Goal: Information Seeking & Learning: Understand process/instructions

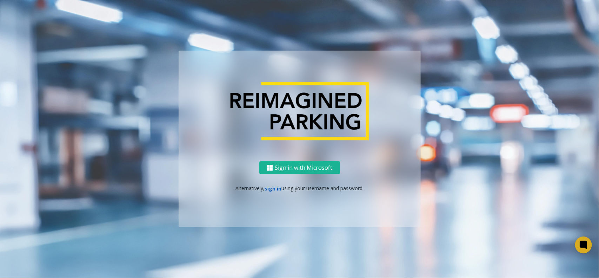
click at [271, 187] on link "sign in" at bounding box center [273, 188] width 17 height 7
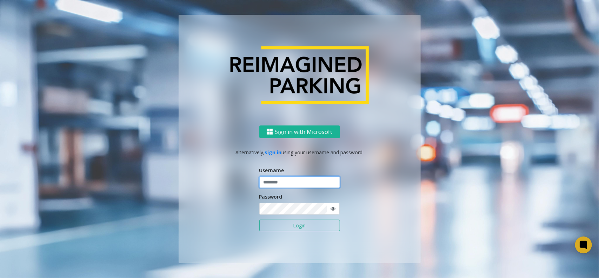
click at [271, 187] on input "text" at bounding box center [299, 182] width 81 height 12
type input "**********"
click at [290, 221] on button "Login" at bounding box center [299, 225] width 81 height 12
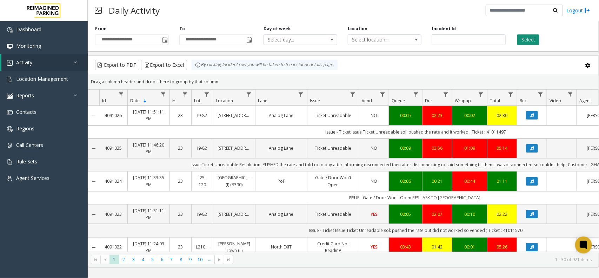
click at [532, 42] on button "Select" at bounding box center [528, 39] width 22 height 11
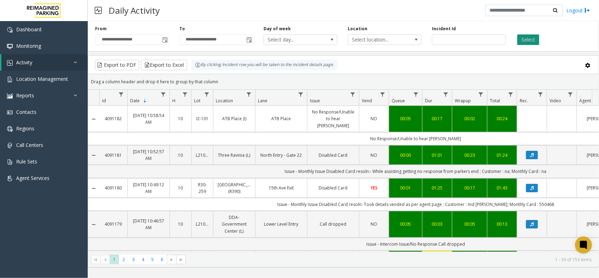
click at [519, 44] on button "Select" at bounding box center [528, 39] width 22 height 11
click at [523, 40] on button "Select" at bounding box center [528, 39] width 22 height 11
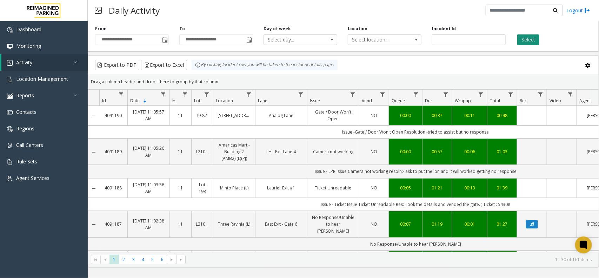
click at [525, 40] on button "Select" at bounding box center [528, 39] width 22 height 11
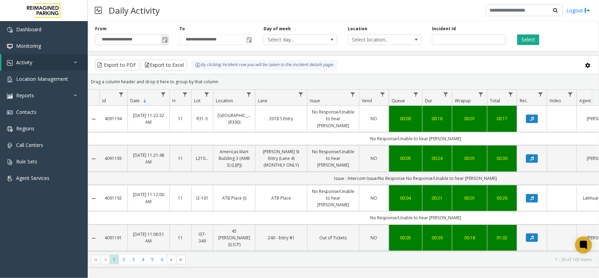
click at [162, 38] on span "Toggle popup" at bounding box center [165, 40] width 6 height 6
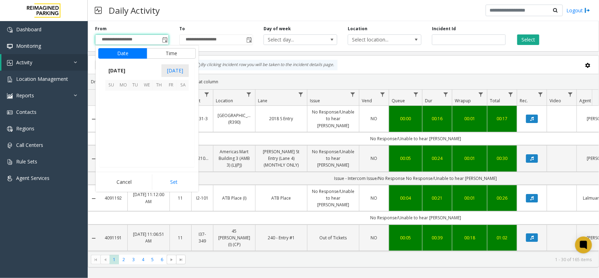
scroll to position [125948, 0]
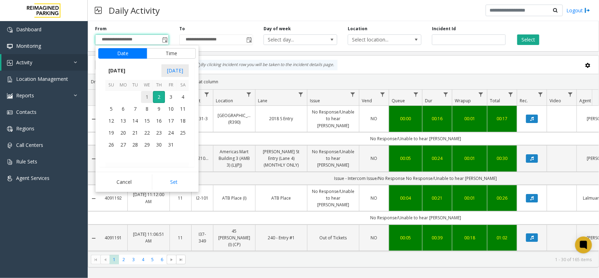
click at [146, 96] on span "1" at bounding box center [147, 97] width 12 height 12
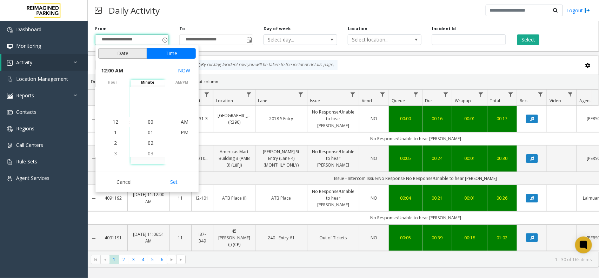
click at [131, 55] on button "Date" at bounding box center [122, 53] width 49 height 11
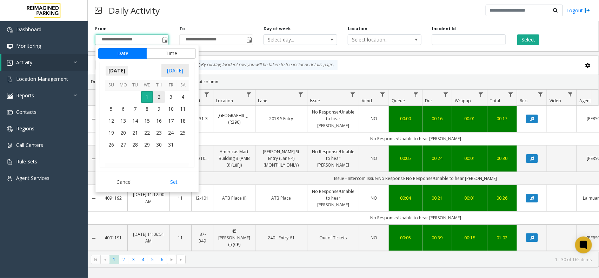
click at [116, 71] on span "October 2025" at bounding box center [116, 70] width 23 height 11
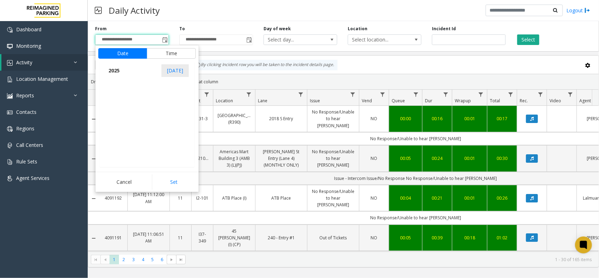
scroll to position [7490, 0]
click at [115, 120] on span "Sep" at bounding box center [113, 119] width 17 height 17
click at [160, 134] on span "25" at bounding box center [159, 132] width 12 height 12
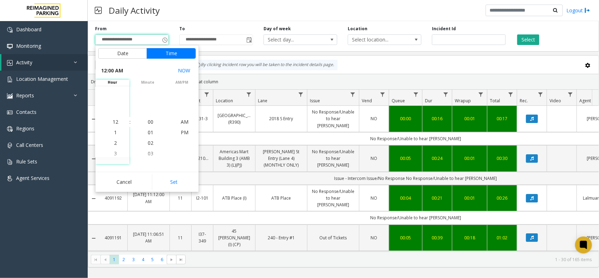
click at [178, 178] on button "Set" at bounding box center [174, 181] width 44 height 15
type input "**********"
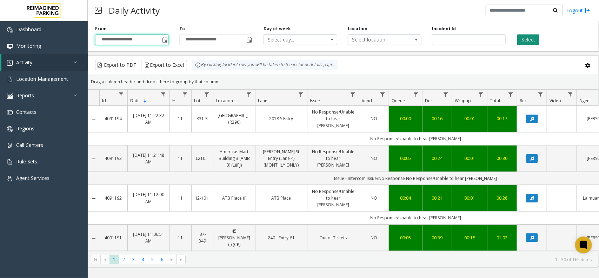
drag, startPoint x: 517, startPoint y: 45, endPoint x: 521, endPoint y: 45, distance: 4.2
click at [519, 45] on div "**********" at bounding box center [343, 34] width 511 height 33
click at [525, 42] on button "Select" at bounding box center [528, 39] width 22 height 11
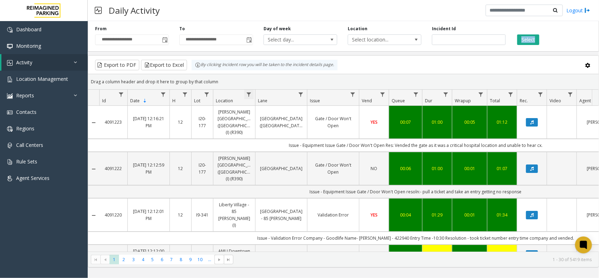
click at [248, 95] on span "Data table" at bounding box center [249, 95] width 6 height 6
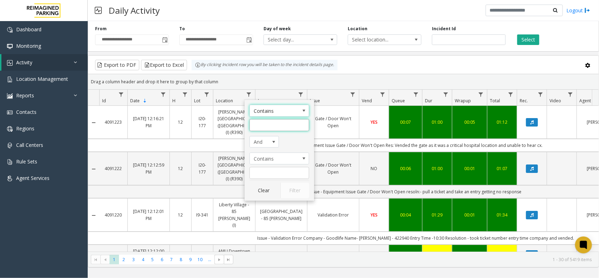
drag, startPoint x: 263, startPoint y: 127, endPoint x: 267, endPoint y: 125, distance: 3.9
click at [264, 127] on input "Location Filter" at bounding box center [279, 125] width 60 height 12
type input "*****"
click at [298, 191] on button "Filter" at bounding box center [294, 189] width 29 height 15
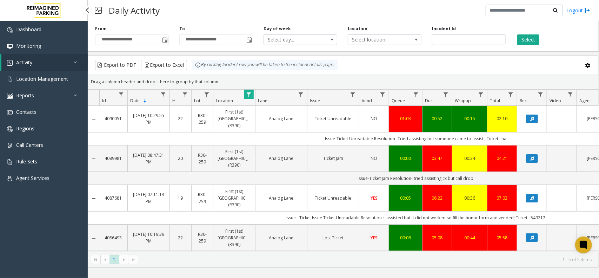
click at [32, 66] on link "Activity" at bounding box center [44, 62] width 86 height 16
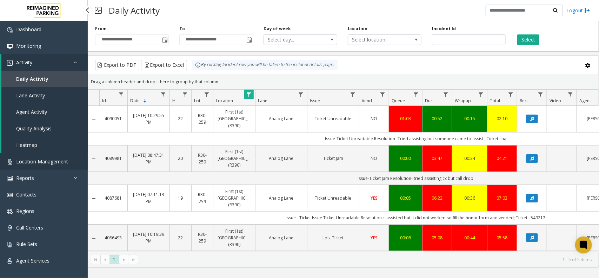
click at [44, 162] on span "Location Management" at bounding box center [42, 161] width 52 height 7
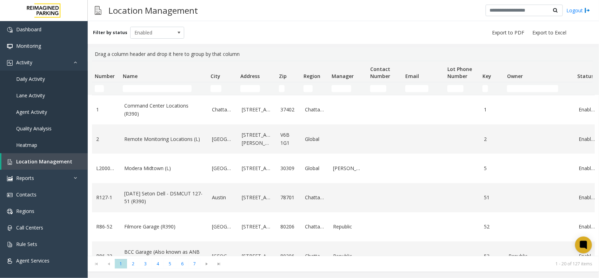
click at [45, 77] on span "Daily Activity" at bounding box center [30, 78] width 29 height 7
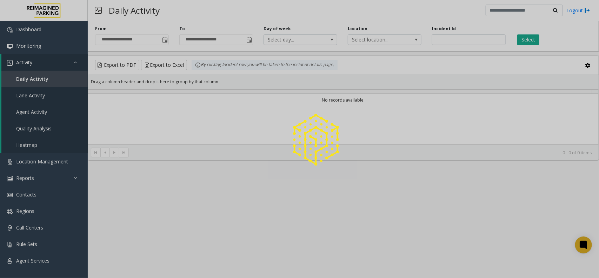
click at [45, 77] on div at bounding box center [299, 139] width 599 height 278
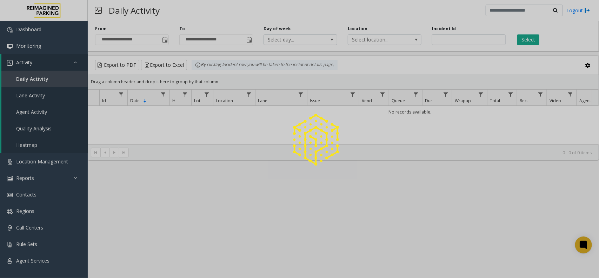
click at [45, 77] on div at bounding box center [299, 139] width 599 height 278
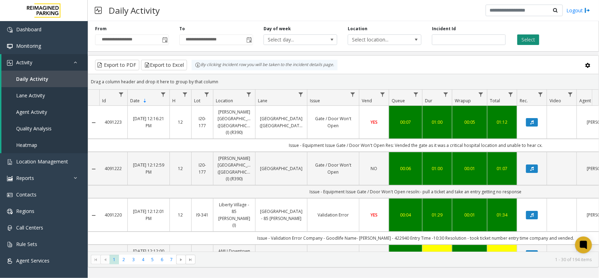
click at [530, 38] on button "Select" at bounding box center [528, 39] width 22 height 11
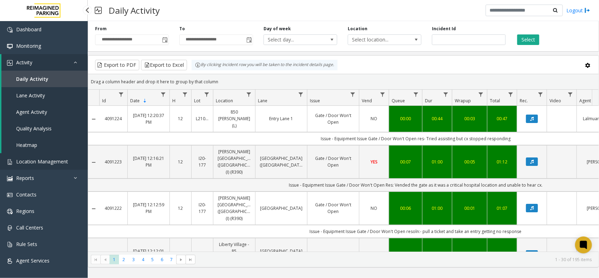
click at [33, 161] on span "Location Management" at bounding box center [42, 161] width 52 height 7
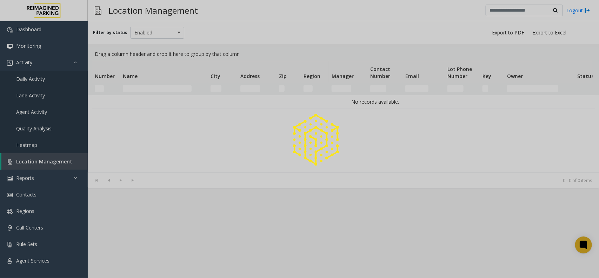
click at [137, 88] on div at bounding box center [299, 139] width 599 height 278
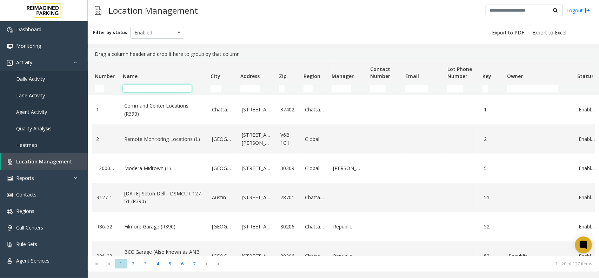
click at [137, 88] on input "Name Filter" at bounding box center [157, 88] width 69 height 7
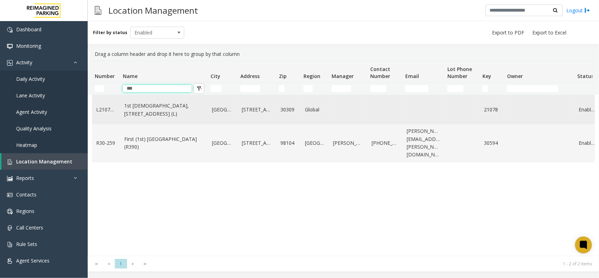
type input "***"
click at [199, 115] on link "1st [DEMOGRAPHIC_DATA], [STREET_ADDRESS] (L)" at bounding box center [163, 110] width 79 height 16
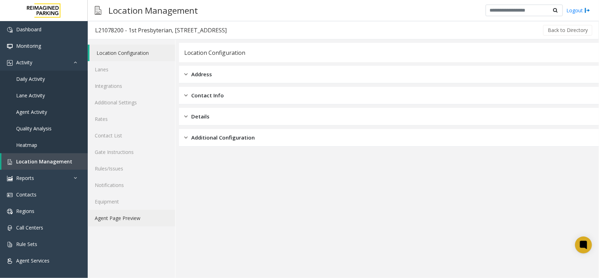
click at [130, 224] on link "Agent Page Preview" at bounding box center [131, 217] width 87 height 16
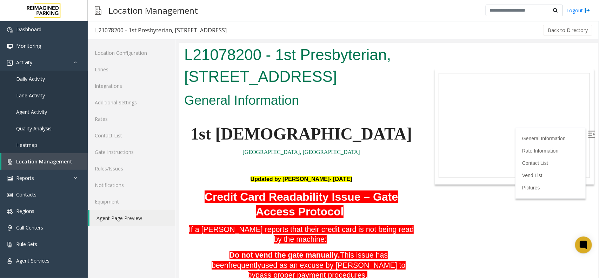
scroll to position [88, 0]
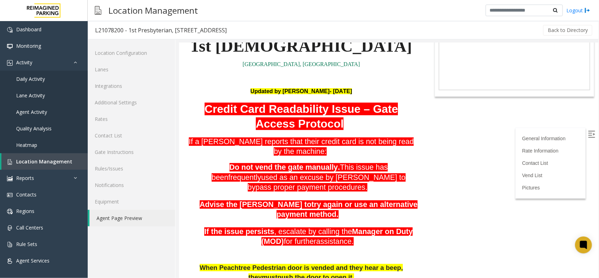
click at [588, 130] on img at bounding box center [591, 133] width 7 height 7
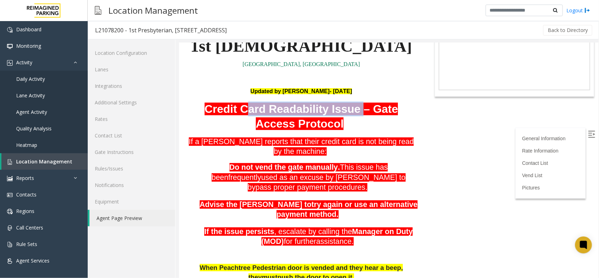
click at [375, 106] on span "Credit Card Readability Issue – Gate Access Protocol" at bounding box center [300, 115] width 193 height 27
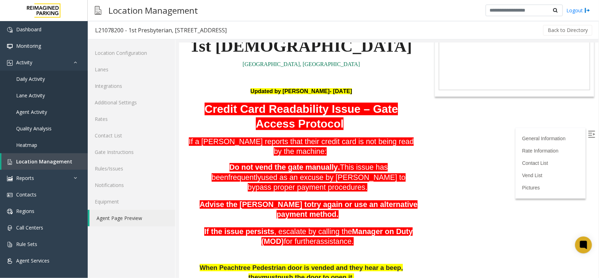
click at [298, 125] on span "Credit Card Readability Issue – Gate Access Protocol" at bounding box center [300, 115] width 193 height 27
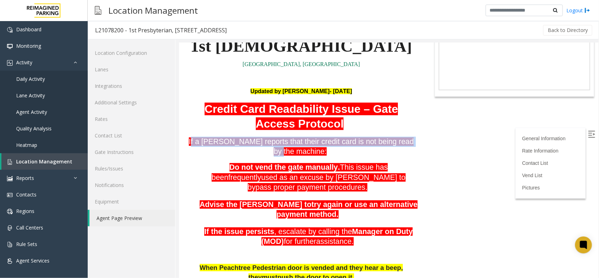
drag, startPoint x: 188, startPoint y: 141, endPoint x: 391, endPoint y: 143, distance: 202.8
click at [395, 142] on span "If a parker reports that their credit card is not being read by the machine:" at bounding box center [300, 146] width 225 height 19
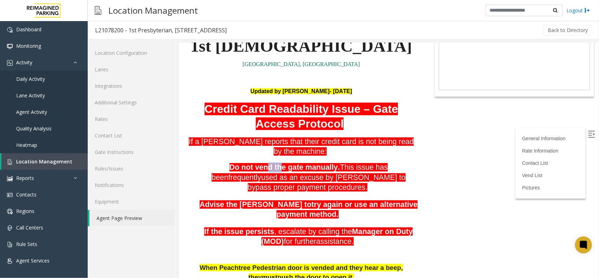
drag, startPoint x: 272, startPoint y: 161, endPoint x: 287, endPoint y: 161, distance: 15.1
click at [281, 162] on p "Do not vend the gate manually. This issue has been frequently used as an excuse…" at bounding box center [308, 177] width 219 height 30
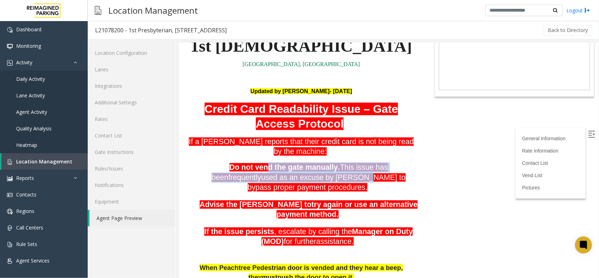
click at [301, 162] on span "This issue has been" at bounding box center [299, 171] width 176 height 19
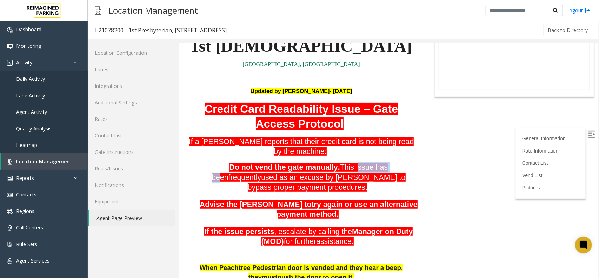
drag, startPoint x: 315, startPoint y: 160, endPoint x: 379, endPoint y: 159, distance: 63.5
click at [376, 162] on span "This issue has been frequently used as an excuse by parkers to bypass proper pa…" at bounding box center [308, 176] width 194 height 28
drag, startPoint x: 386, startPoint y: 159, endPoint x: 398, endPoint y: 160, distance: 11.6
click at [398, 162] on span "This issue has been frequently used as an excuse by parkers to bypass proper pa…" at bounding box center [308, 176] width 194 height 28
click at [398, 173] on span "used as an excuse by parkers to bypass proper payment procedures." at bounding box center [326, 182] width 158 height 19
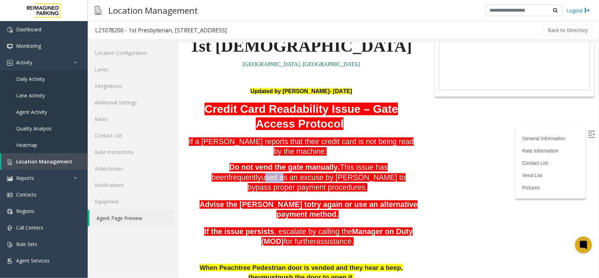
click at [398, 173] on span "used as an excuse by parkers to bypass proper payment procedures." at bounding box center [326, 182] width 158 height 19
drag, startPoint x: 212, startPoint y: 168, endPoint x: 271, endPoint y: 166, distance: 58.6
click at [262, 173] on span "used as an excuse by parkers to bypass proper payment procedures." at bounding box center [326, 182] width 158 height 19
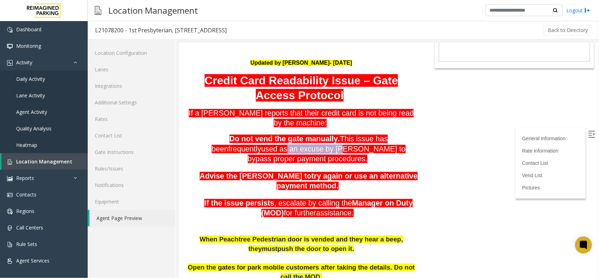
scroll to position [132, 0]
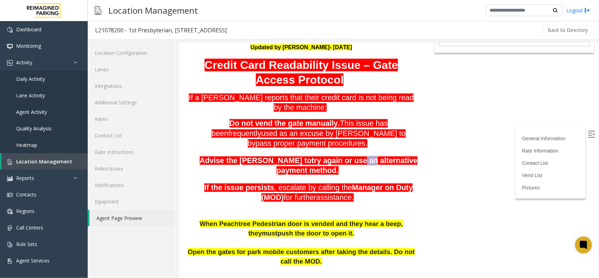
click at [334, 156] on span "try again or use an alternative payment method." at bounding box center [346, 165] width 141 height 19
click at [398, 156] on span "try again or use an alternative payment method." at bounding box center [346, 165] width 141 height 19
drag, startPoint x: 308, startPoint y: 157, endPoint x: 349, endPoint y: 158, distance: 41.1
click at [337, 157] on div "Credit Card Readability Issue – Gate Access Protocol If a parker reports that t…" at bounding box center [301, 129] width 234 height 145
click at [227, 183] on span "If the issue persists" at bounding box center [239, 187] width 70 height 8
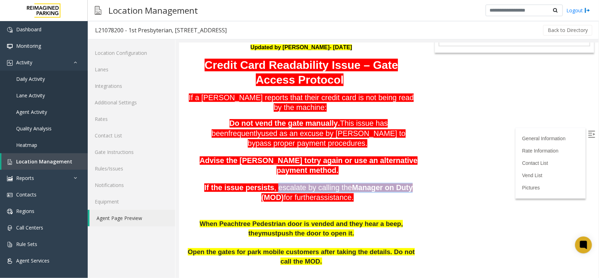
drag, startPoint x: 276, startPoint y: 165, endPoint x: 404, endPoint y: 165, distance: 127.7
click at [404, 182] on p "If the issue persists , escalate by calling the Manager on Duty (MOD) for furth…" at bounding box center [308, 192] width 219 height 20
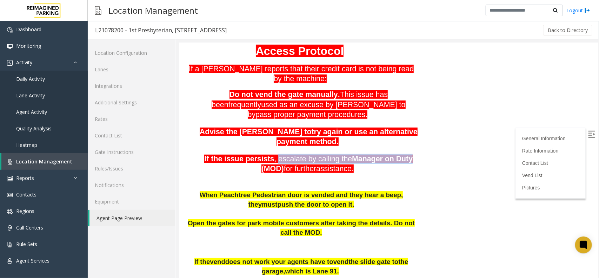
scroll to position [175, 0]
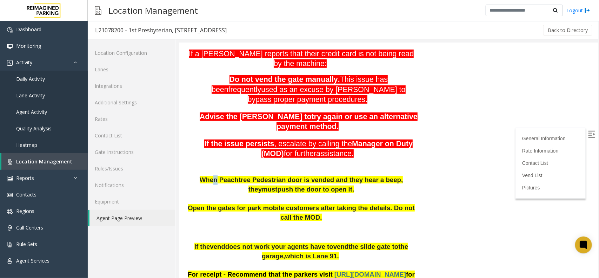
drag, startPoint x: 199, startPoint y: 157, endPoint x: 290, endPoint y: 158, distance: 91.2
click at [259, 175] on span "When Peachtree Pedestrian door is vended and they hear a beep, they" at bounding box center [300, 183] width 203 height 17
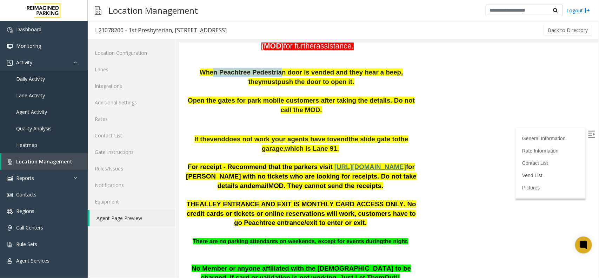
scroll to position [307, 0]
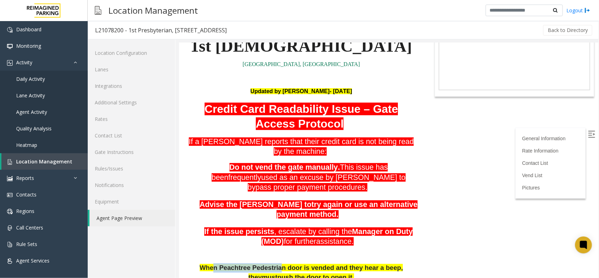
drag, startPoint x: 308, startPoint y: 83, endPoint x: 362, endPoint y: 90, distance: 54.5
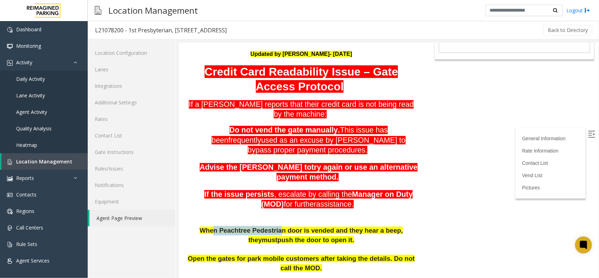
scroll to position [44, 0]
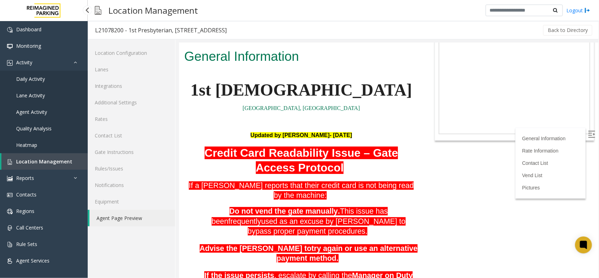
click at [33, 158] on span "Location Management" at bounding box center [44, 161] width 56 height 7
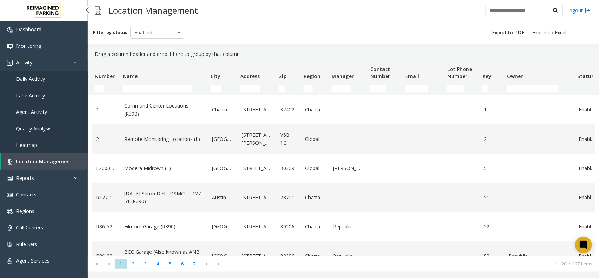
click at [25, 81] on span "Daily Activity" at bounding box center [30, 78] width 29 height 7
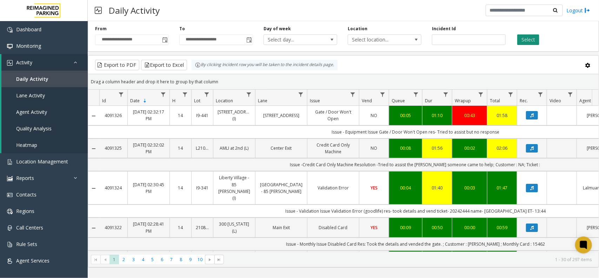
click at [524, 37] on button "Select" at bounding box center [528, 39] width 22 height 11
click at [525, 40] on button "Select" at bounding box center [528, 39] width 22 height 11
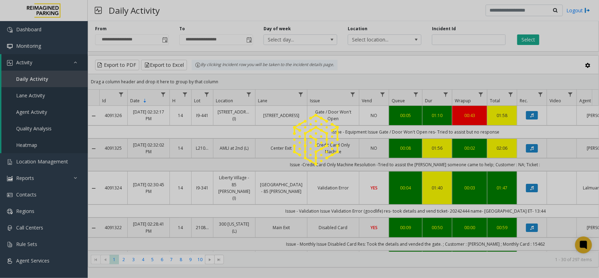
drag, startPoint x: 174, startPoint y: 10, endPoint x: 191, endPoint y: 10, distance: 16.8
click at [174, 10] on div at bounding box center [299, 139] width 599 height 278
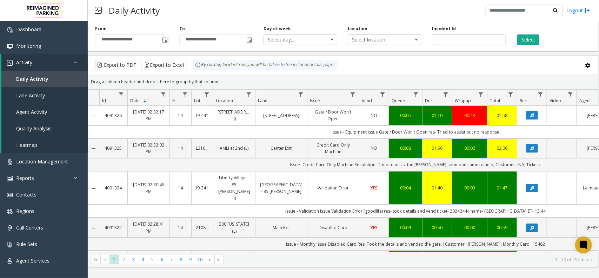
click at [235, 9] on div "Daily Activity Logout" at bounding box center [343, 10] width 511 height 21
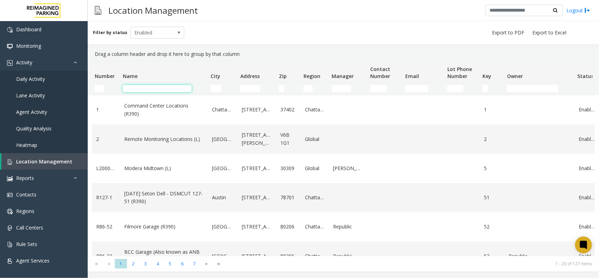
click at [140, 92] on input "Name Filter" at bounding box center [157, 88] width 69 height 7
click at [156, 88] on input "Name Filter" at bounding box center [157, 88] width 69 height 7
click at [115, 88] on kendo-grid-filter-cell-operators "Number Filter" at bounding box center [111, 88] width 12 height 12
click at [104, 87] on input "Number Filter" at bounding box center [99, 88] width 9 height 7
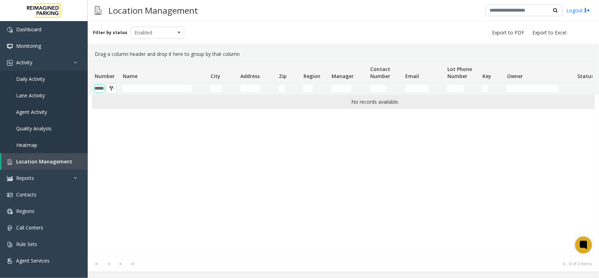
scroll to position [0, 8]
type input "*"
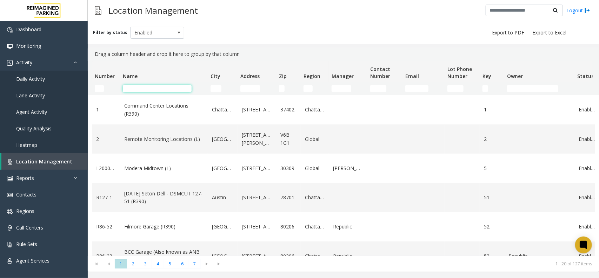
click at [136, 87] on input "Name Filter" at bounding box center [157, 88] width 69 height 7
click at [160, 39] on div "Filter by status Enabled" at bounding box center [343, 32] width 511 height 23
click at [156, 32] on span "Enabled" at bounding box center [152, 32] width 43 height 11
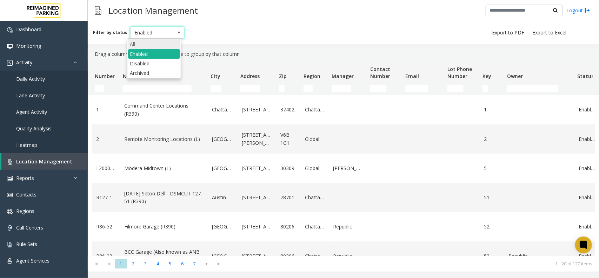
click at [153, 41] on li "All" at bounding box center [154, 43] width 52 height 9
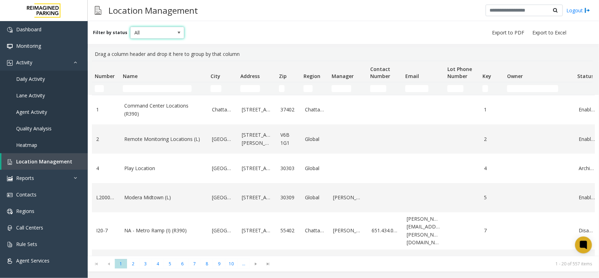
click at [139, 93] on td "Name Filter" at bounding box center [164, 88] width 88 height 13
click at [132, 87] on input "Name Filter" at bounding box center [157, 88] width 69 height 7
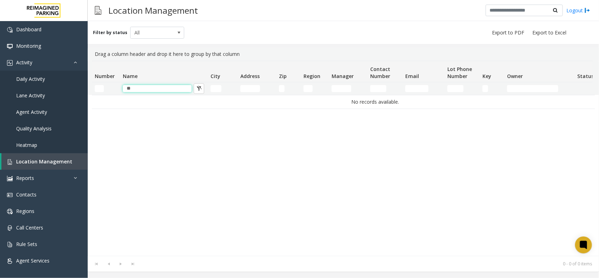
type input "*"
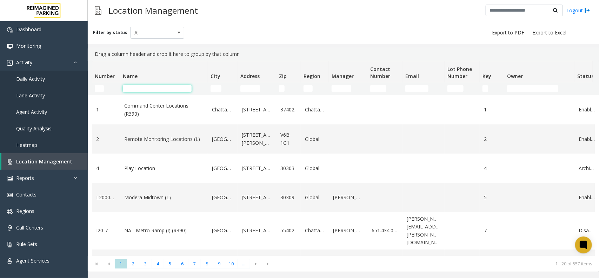
click at [255, 81] on th "Address" at bounding box center [257, 71] width 39 height 21
click at [252, 87] on input "Address Filter" at bounding box center [250, 88] width 20 height 7
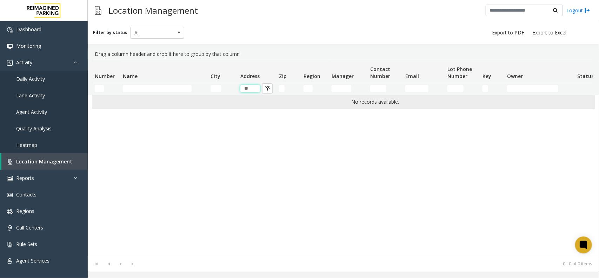
type input "*"
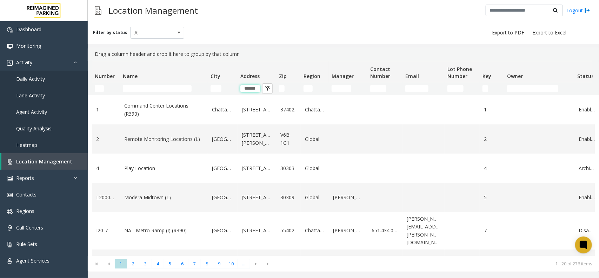
type input "******"
click at [143, 85] on input "Name Filter" at bounding box center [157, 88] width 69 height 7
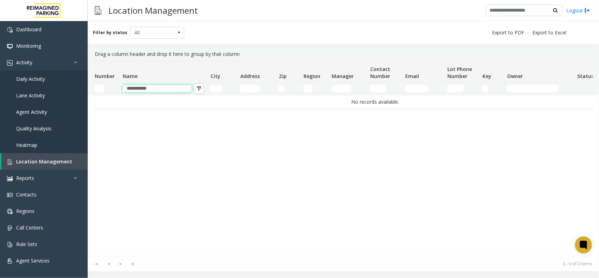
type input "****"
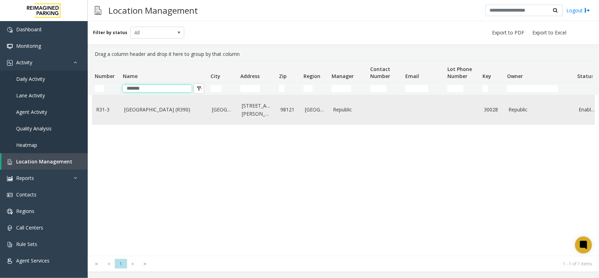
type input "*******"
click at [153, 113] on link "Bell Street Garage (R390)" at bounding box center [163, 110] width 79 height 8
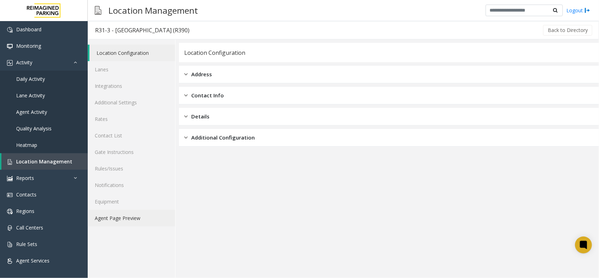
click at [133, 221] on link "Agent Page Preview" at bounding box center [131, 217] width 87 height 16
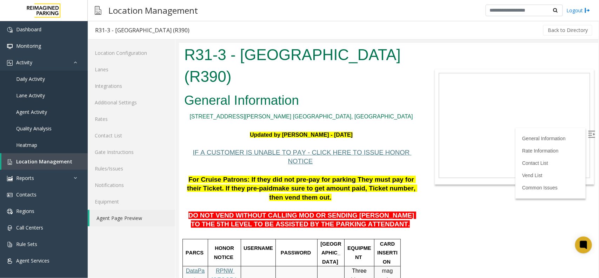
scroll to position [88, 0]
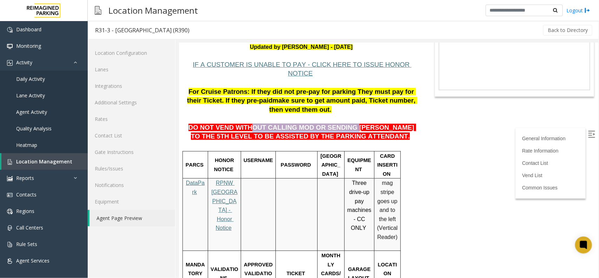
drag, startPoint x: 271, startPoint y: 112, endPoint x: 353, endPoint y: 114, distance: 82.5
click at [348, 123] on span "DO NOT VEND WITHOUT CALLING MOD OR SENDING PARKER TO THE 5TH LEVEL TO BE ASSIST…" at bounding box center [302, 131] width 228 height 16
click at [343, 141] on p at bounding box center [301, 145] width 234 height 9
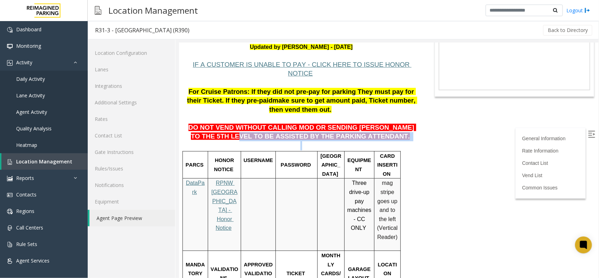
drag, startPoint x: 255, startPoint y: 120, endPoint x: 240, endPoint y: 120, distance: 15.1
click at [343, 141] on p at bounding box center [301, 145] width 234 height 9
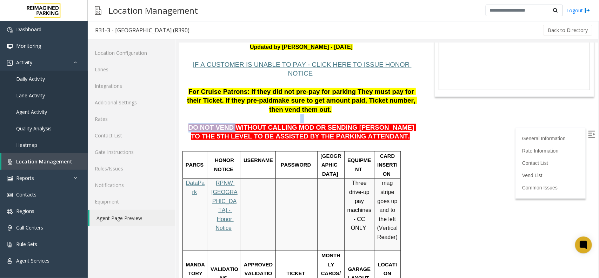
drag, startPoint x: 295, startPoint y: 105, endPoint x: 445, endPoint y: 100, distance: 150.2
click at [445, 100] on body "R31-3 - Bell Street Garage (R390) General Information 2323 Elliott Ave. Seattle…" at bounding box center [388, 72] width 419 height 235
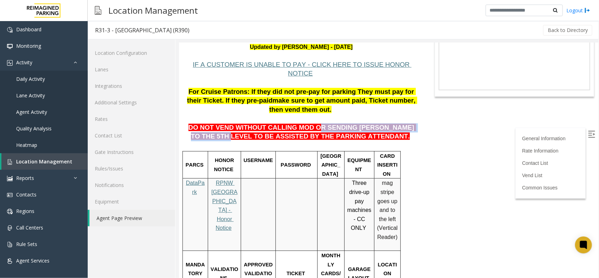
drag, startPoint x: 349, startPoint y: 109, endPoint x: 408, endPoint y: 108, distance: 59.0
click at [408, 123] on span "DO NOT VEND WITHOUT CALLING MOD OR SENDING PARKER TO THE 5TH LEVEL TO BE ASSIST…" at bounding box center [302, 131] width 228 height 16
click at [378, 120] on p "DO NOT VEND WITHOUT CALLING MOD OR SENDING PARKER TO THE 5TH LEVEL TO BE ASSIST…" at bounding box center [301, 127] width 234 height 27
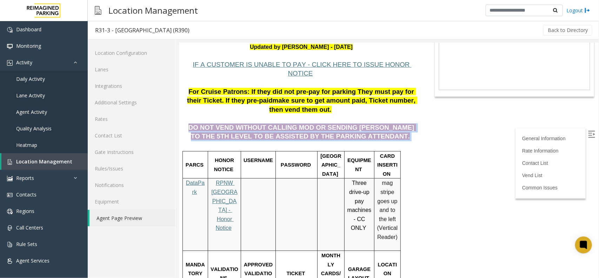
drag, startPoint x: 378, startPoint y: 120, endPoint x: 180, endPoint y: 107, distance: 197.6
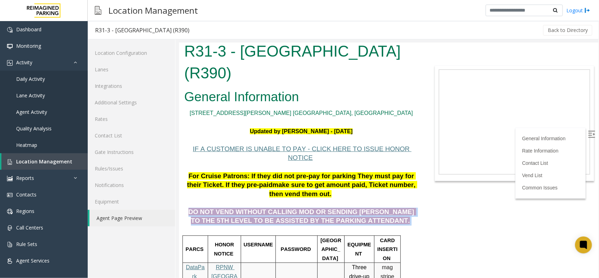
scroll to position [0, 0]
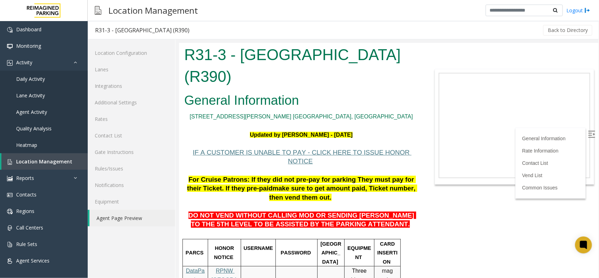
click at [296, 184] on span "make sure to get amount paid, Ticket number, then vend them out." at bounding box center [343, 192] width 148 height 16
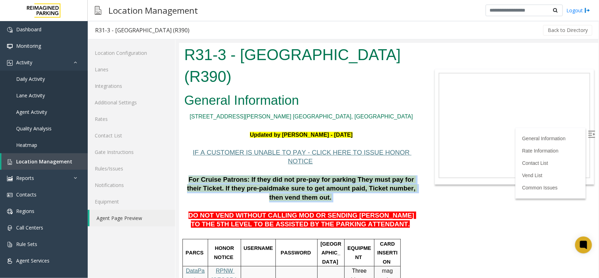
click at [296, 184] on span "make sure to get amount paid, Ticket number, then vend them out." at bounding box center [343, 192] width 148 height 16
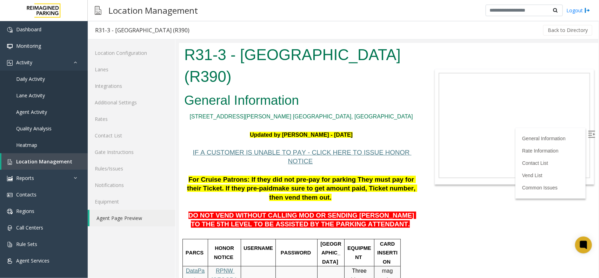
click at [298, 211] on span "DO NOT VEND WITHOUT CALLING MOD OR SENDING PARKER TO THE 5TH LEVEL TO BE ASSIST…" at bounding box center [302, 219] width 228 height 16
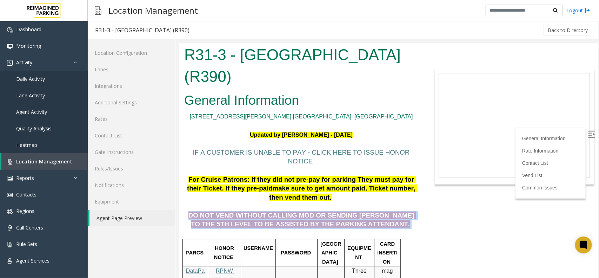
click at [298, 211] on span "DO NOT VEND WITHOUT CALLING MOD OR SENDING PARKER TO THE 5TH LEVEL TO BE ASSIST…" at bounding box center [302, 219] width 228 height 16
click at [373, 208] on p "DO NOT VEND WITHOUT CALLING MOD OR SENDING PARKER TO THE 5TH LEVEL TO BE ASSIST…" at bounding box center [301, 214] width 234 height 27
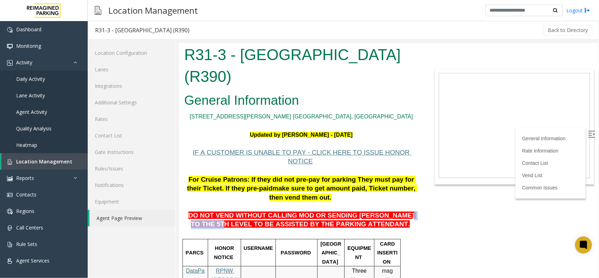
drag, startPoint x: 374, startPoint y: 196, endPoint x: 402, endPoint y: 198, distance: 28.5
click at [402, 211] on span "DO NOT VEND WITHOUT CALLING MOD OR SENDING PARKER TO THE 5TH LEVEL TO BE ASSIST…" at bounding box center [302, 219] width 228 height 16
click at [372, 211] on span "DO NOT VEND WITHOUT CALLING MOD OR SENDING PARKER TO THE 5TH LEVEL TO BE ASSIST…" at bounding box center [302, 219] width 228 height 16
drag, startPoint x: 377, startPoint y: 197, endPoint x: 405, endPoint y: 199, distance: 28.5
click at [405, 211] on span "DO NOT VEND WITHOUT CALLING MOD OR SENDING PARKER TO THE 5TH LEVEL TO BE ASSIST…" at bounding box center [302, 219] width 228 height 16
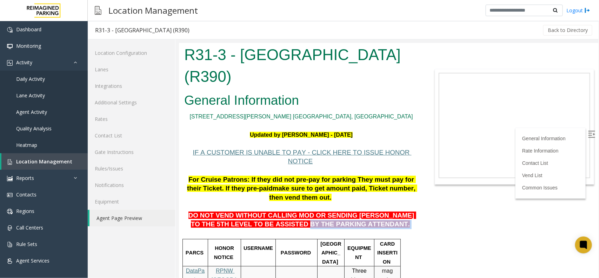
drag, startPoint x: 295, startPoint y: 208, endPoint x: 365, endPoint y: 210, distance: 70.6
click at [365, 210] on p "DO NOT VEND WITHOUT CALLING MOD OR SENDING PARKER TO THE 5TH LEVEL TO BE ASSIST…" at bounding box center [301, 214] width 234 height 27
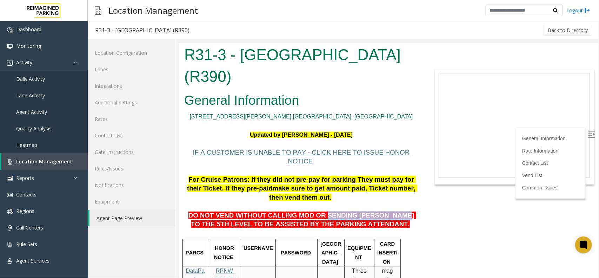
drag, startPoint x: 332, startPoint y: 197, endPoint x: 370, endPoint y: 199, distance: 38.7
click at [370, 211] on span "DO NOT VEND WITHOUT CALLING MOD OR SENDING PARKER TO THE 5TH LEVEL TO BE ASSIST…" at bounding box center [302, 219] width 228 height 16
click at [311, 211] on span "DO NOT VEND WITHOUT CALLING MOD OR SENDING PARKER TO THE 5TH LEVEL TO BE ASSIST…" at bounding box center [302, 219] width 228 height 16
drag, startPoint x: 232, startPoint y: 192, endPoint x: 280, endPoint y: 194, distance: 47.8
click at [280, 211] on span "DO NOT VEND WITHOUT CALLING MOD OR SENDING PARKER TO THE 5TH LEVEL TO BE ASSIST…" at bounding box center [302, 219] width 228 height 16
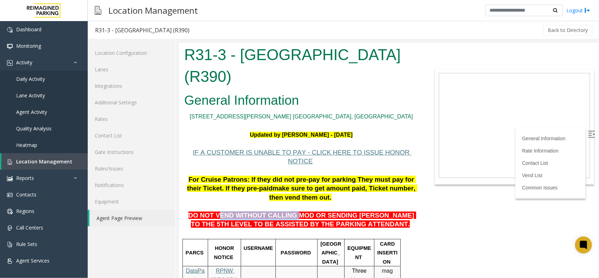
click at [280, 211] on span "DO NOT VEND WITHOUT CALLING MOD OR SENDING PARKER TO THE 5TH LEVEL TO BE ASSIST…" at bounding box center [302, 219] width 228 height 16
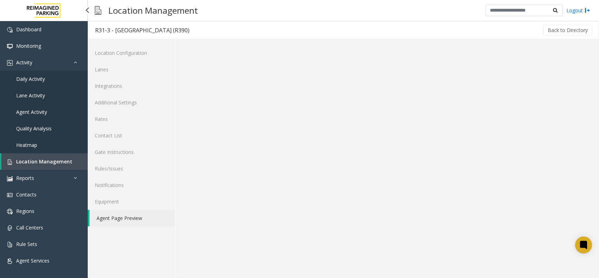
click at [27, 73] on link "Daily Activity" at bounding box center [44, 79] width 88 height 16
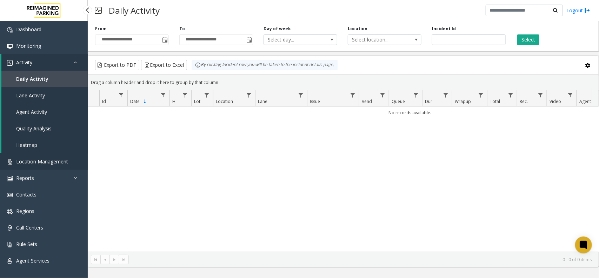
click at [38, 161] on span "Location Management" at bounding box center [42, 161] width 52 height 7
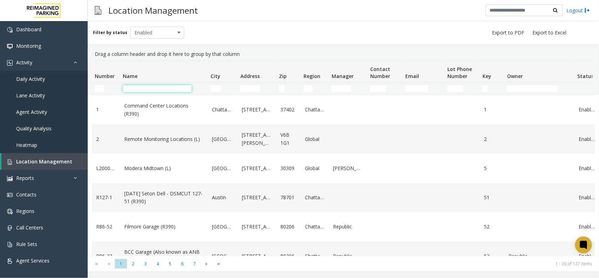
click at [145, 89] on input "Name Filter" at bounding box center [157, 88] width 69 height 7
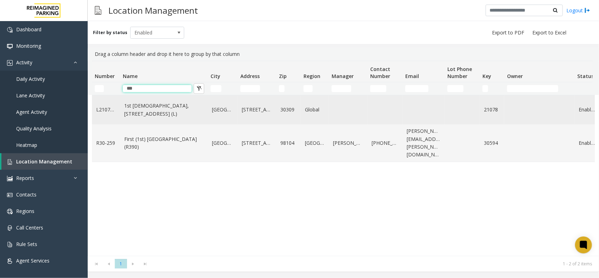
type input "***"
click at [169, 111] on link "1st [DEMOGRAPHIC_DATA], [STREET_ADDRESS] (L)" at bounding box center [163, 110] width 79 height 16
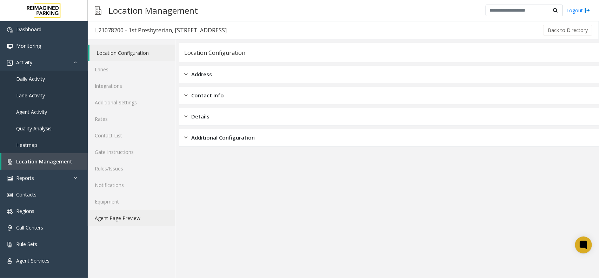
click at [130, 218] on link "Agent Page Preview" at bounding box center [131, 217] width 87 height 16
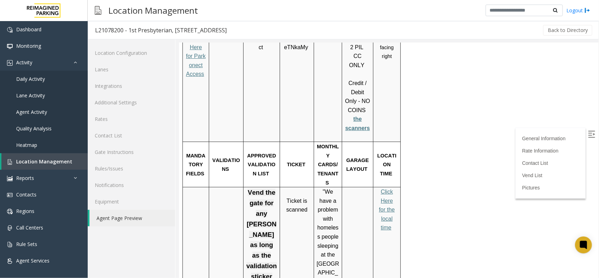
scroll to position [1096, 0]
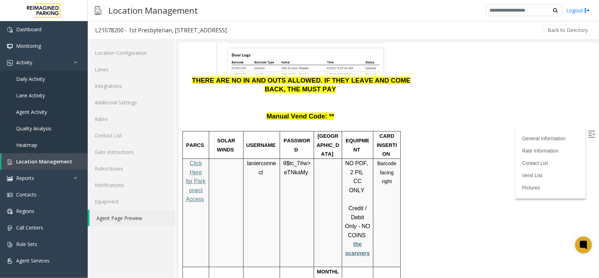
click at [205, 158] on p "Click Here for Parkonect Access" at bounding box center [195, 185] width 21 height 54
click at [201, 160] on span "Click Here for Parkonect Access" at bounding box center [196, 181] width 20 height 42
click at [261, 160] on span "lanierconnect" at bounding box center [261, 167] width 29 height 15
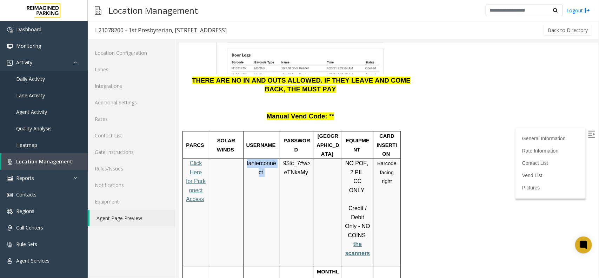
copy p "lanierconnect"
click at [32, 158] on span "Location Management" at bounding box center [44, 161] width 56 height 7
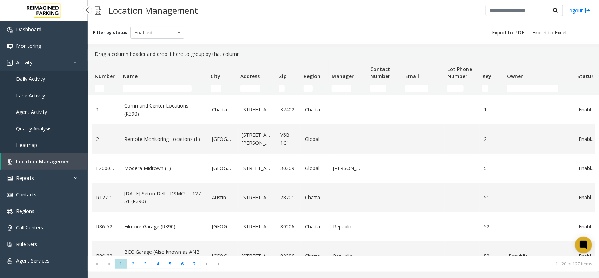
click at [20, 75] on span "Daily Activity" at bounding box center [30, 78] width 29 height 7
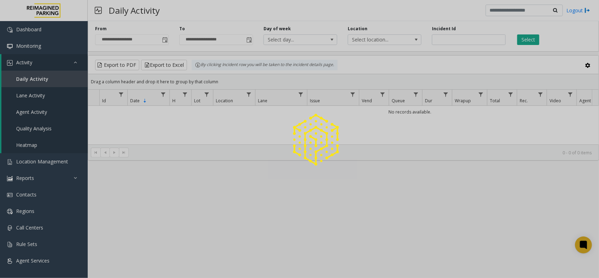
click at [167, 39] on div at bounding box center [299, 139] width 599 height 278
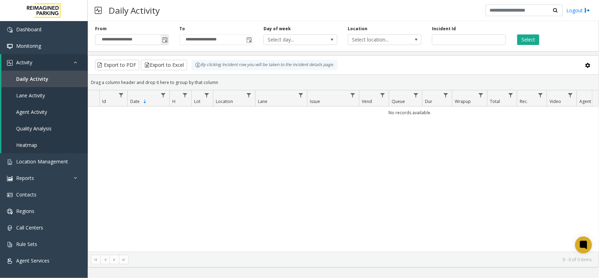
click at [163, 39] on span "Toggle popup" at bounding box center [165, 40] width 6 height 6
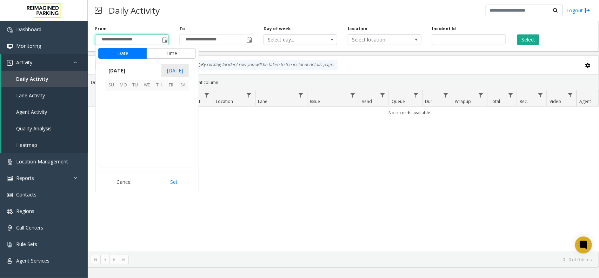
scroll to position [125948, 0]
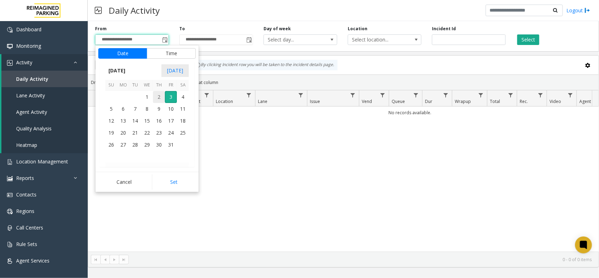
click at [153, 95] on span "2" at bounding box center [159, 97] width 12 height 12
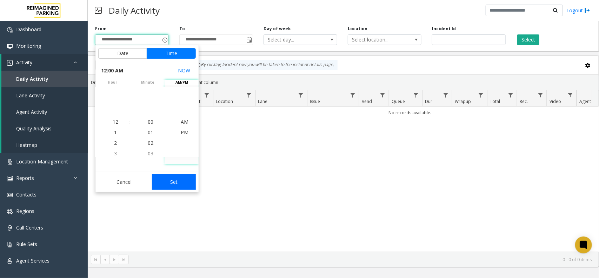
click at [193, 189] on button "Set" at bounding box center [174, 181] width 44 height 15
type input "**********"
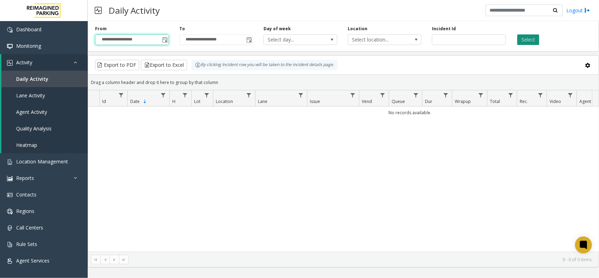
click at [529, 36] on button "Select" at bounding box center [528, 39] width 22 height 11
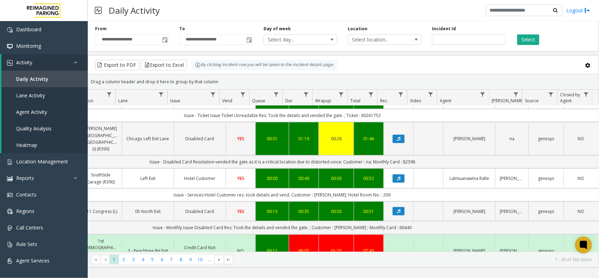
scroll to position [0, 140]
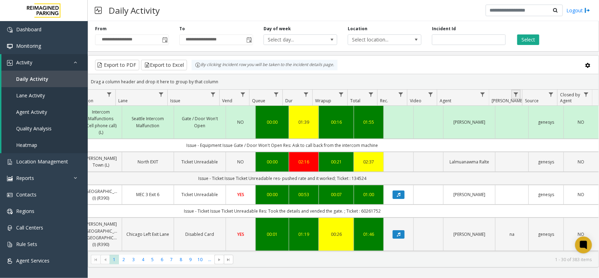
click at [516, 92] on link "Data table" at bounding box center [515, 93] width 9 height 9
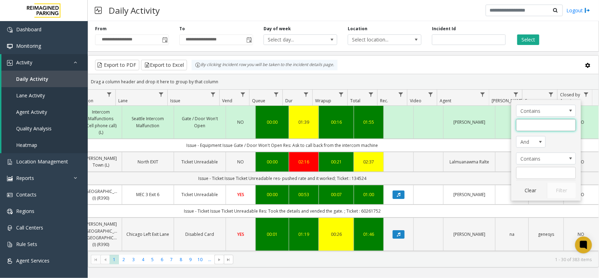
click at [520, 125] on input "Parker Filter" at bounding box center [546, 125] width 60 height 12
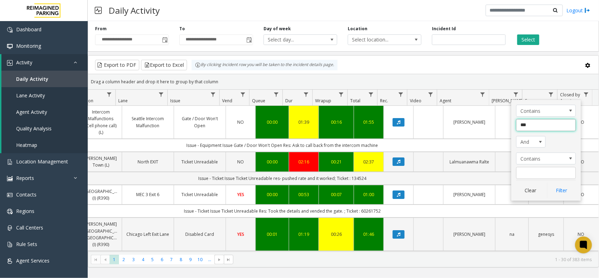
type input "****"
click button "Filter" at bounding box center [561, 189] width 29 height 15
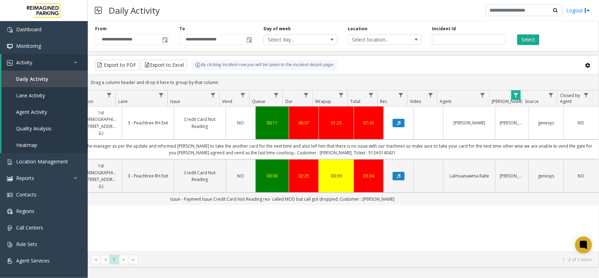
drag, startPoint x: 474, startPoint y: 243, endPoint x: 525, endPoint y: 244, distance: 50.5
click at [525, 244] on div "4091412 Oct 2, 2025 04:33:58 PM 16 L21078200 1st Presbyterian, 1337 Peachtree S…" at bounding box center [343, 178] width 510 height 145
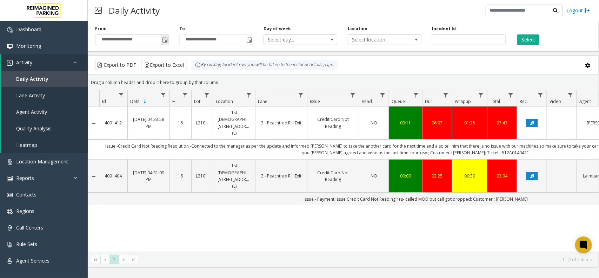
click at [165, 40] on span "Toggle popup" at bounding box center [165, 40] width 6 height 6
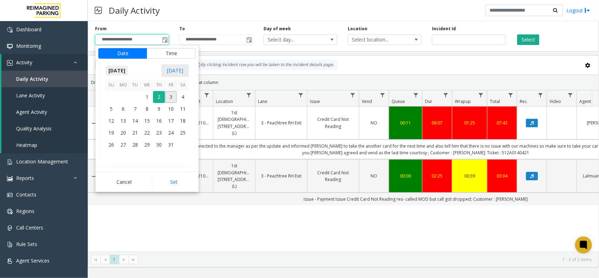
click at [125, 74] on span "[DATE]" at bounding box center [116, 70] width 23 height 11
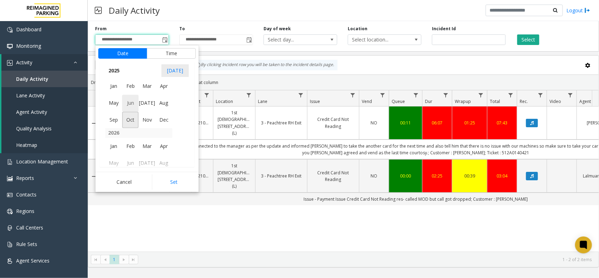
click at [130, 104] on span "Jun" at bounding box center [130, 103] width 17 height 17
click at [146, 95] on span "4" at bounding box center [147, 97] width 12 height 12
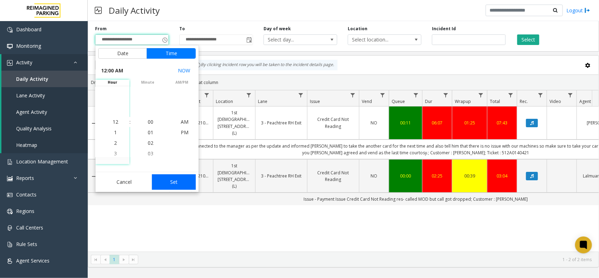
click at [173, 176] on button "Set" at bounding box center [174, 181] width 44 height 15
type input "**********"
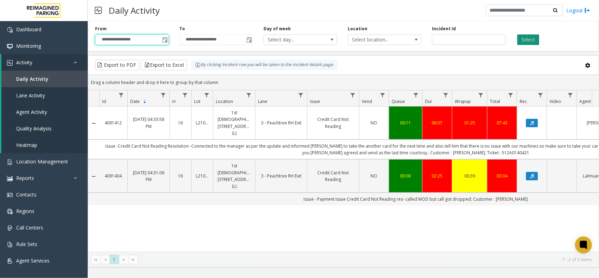
click at [533, 36] on button "Select" at bounding box center [528, 39] width 22 height 11
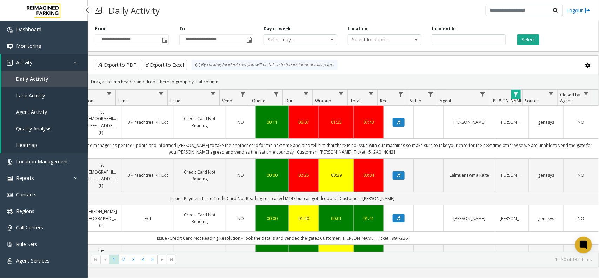
click at [42, 75] on span "Daily Activity" at bounding box center [32, 78] width 32 height 7
click at [516, 95] on span "Data table" at bounding box center [516, 95] width 6 height 6
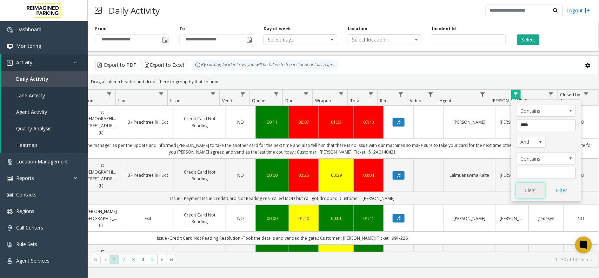
click at [533, 194] on button "Clear" at bounding box center [530, 189] width 29 height 15
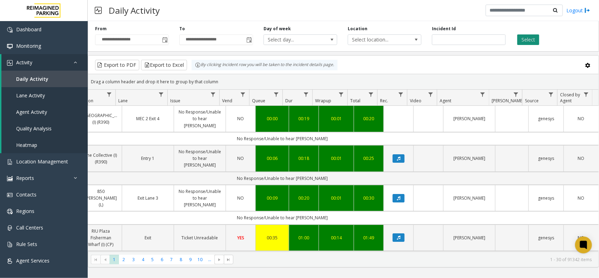
click at [523, 37] on button "Select" at bounding box center [528, 39] width 22 height 11
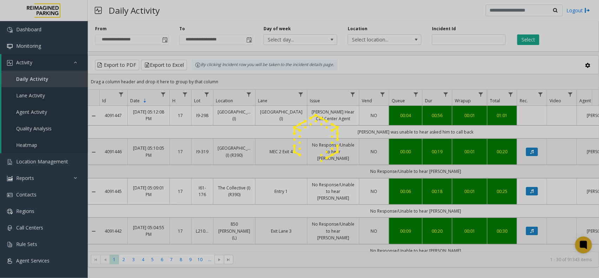
click at [541, 40] on div at bounding box center [299, 139] width 599 height 278
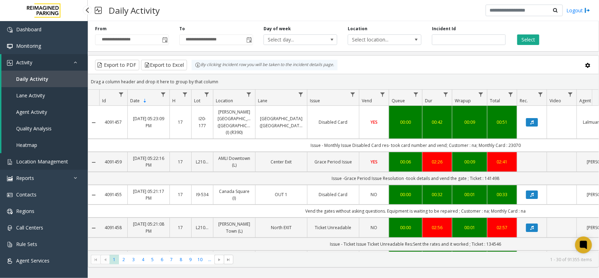
click at [42, 163] on span "Location Management" at bounding box center [42, 161] width 52 height 7
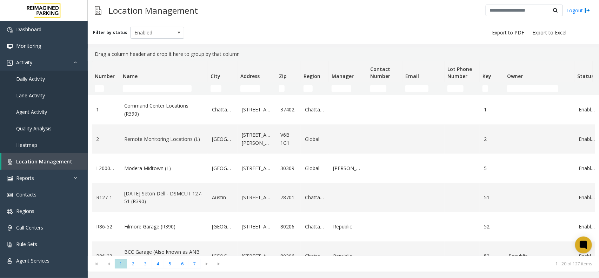
click at [163, 85] on thead "Number Name City Address Zip Region Manager Contact Number Email Lot Phone Numb…" at bounding box center [375, 78] width 567 height 34
click at [161, 88] on input "Name Filter" at bounding box center [157, 88] width 69 height 7
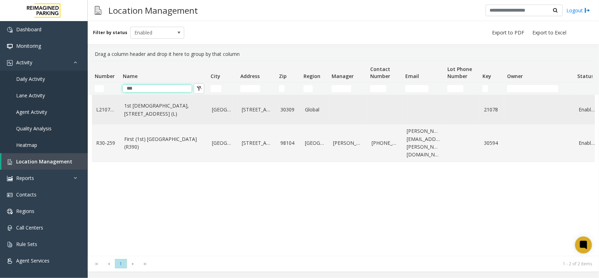
type input "***"
click at [169, 115] on link "1st [DEMOGRAPHIC_DATA], [STREET_ADDRESS] (L)" at bounding box center [163, 110] width 79 height 16
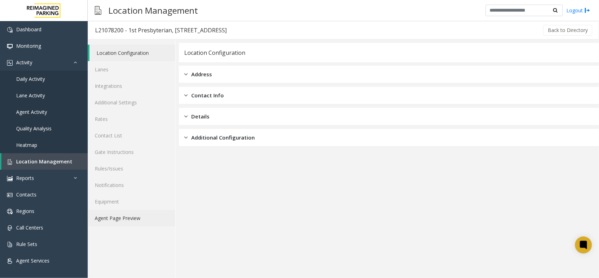
click at [132, 219] on link "Agent Page Preview" at bounding box center [131, 217] width 87 height 16
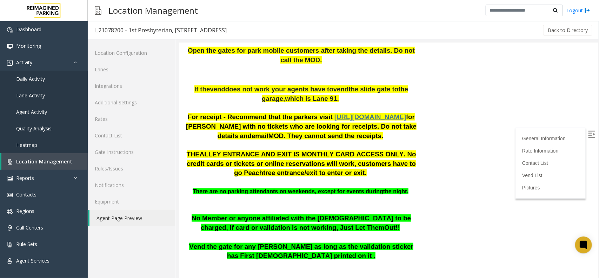
scroll to position [263, 0]
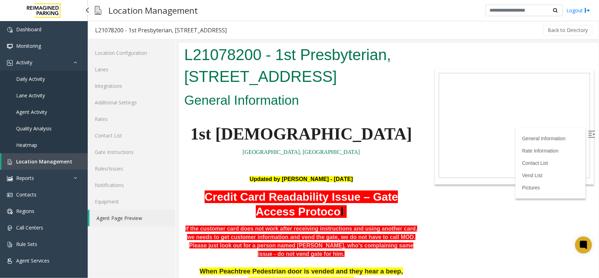
scroll to position [263, 0]
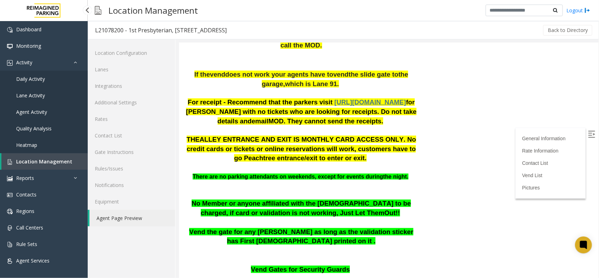
click at [42, 163] on span "Location Management" at bounding box center [44, 161] width 56 height 7
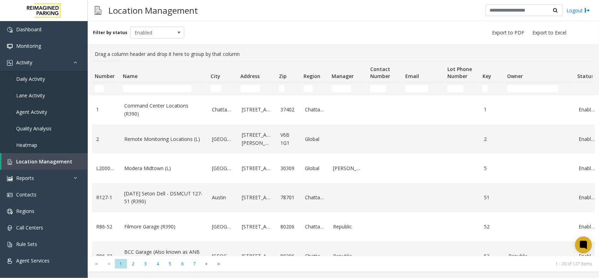
click at [268, 32] on div "Filter by status Enabled" at bounding box center [343, 32] width 511 height 23
click at [36, 74] on link "Daily Activity" at bounding box center [44, 79] width 88 height 16
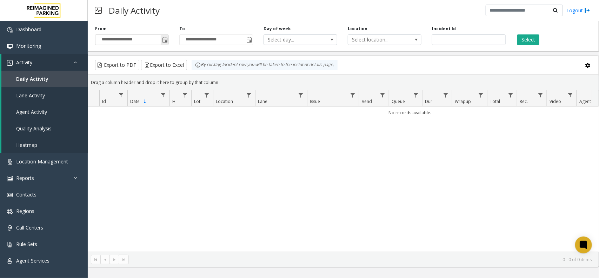
click at [163, 40] on span "Toggle popup" at bounding box center [165, 40] width 6 height 6
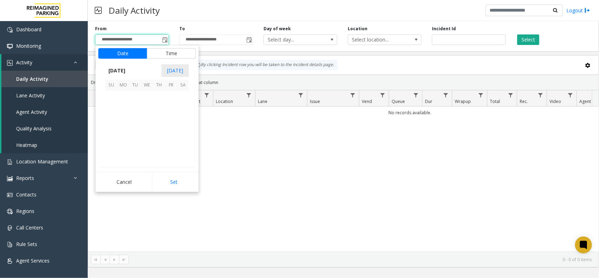
scroll to position [125948, 0]
click at [163, 95] on span "2" at bounding box center [159, 97] width 12 height 12
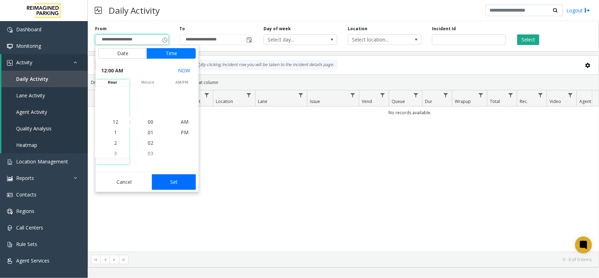
click at [191, 176] on button "Set" at bounding box center [174, 181] width 44 height 15
type input "**********"
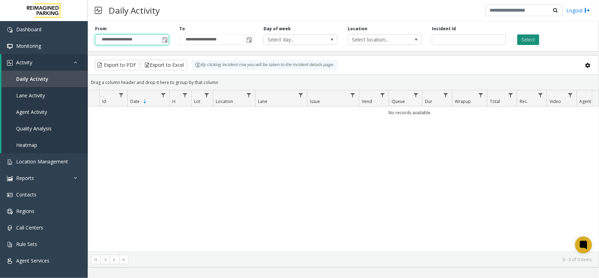
click at [521, 37] on button "Select" at bounding box center [528, 39] width 22 height 11
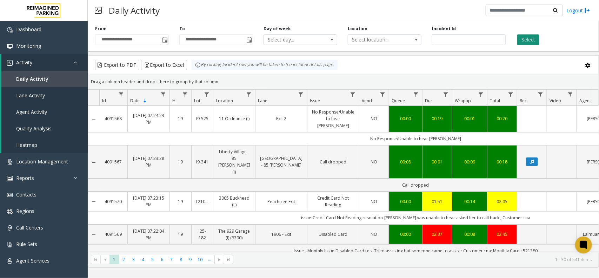
click at [525, 38] on button "Select" at bounding box center [528, 39] width 22 height 11
